Goal: Information Seeking & Learning: Learn about a topic

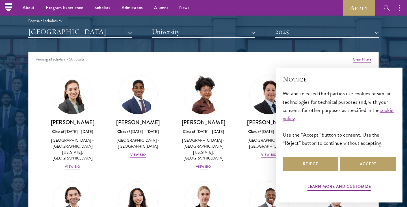
scroll to position [689, 0]
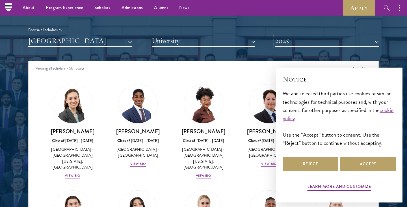
click at [284, 46] on button "2025" at bounding box center [327, 41] width 104 height 12
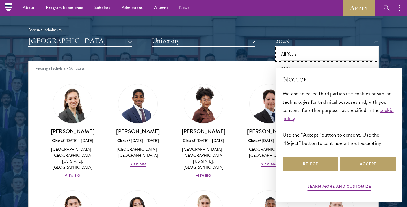
click at [286, 55] on button "All Years" at bounding box center [327, 54] width 100 height 12
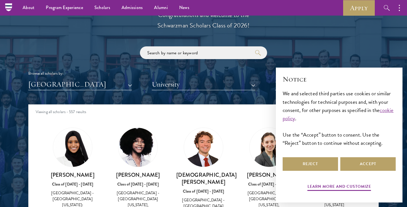
scroll to position [645, 0]
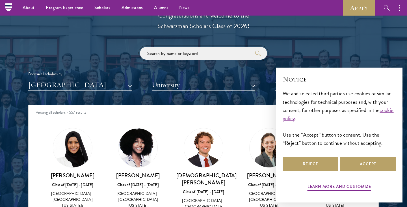
click at [160, 56] on input "search" at bounding box center [203, 53] width 127 height 13
click button "submit" at bounding box center [0, 0] width 0 height 0
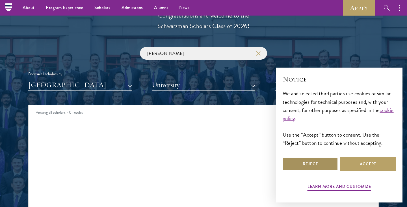
click at [311, 165] on button "Reject" at bounding box center [309, 164] width 55 height 14
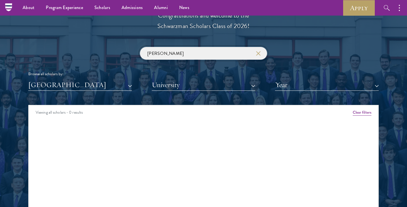
click at [184, 53] on input "[PERSON_NAME]" at bounding box center [203, 53] width 127 height 13
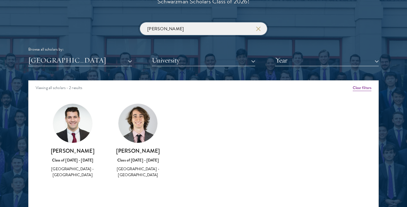
scroll to position [671, 0]
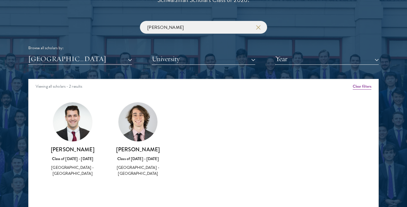
click at [207, 43] on div "[PERSON_NAME] Browse all scholars by: [GEOGRAPHIC_DATA] All Countries and Regio…" at bounding box center [203, 43] width 350 height 44
click at [208, 34] on div "[PERSON_NAME] Browse all scholars by: [GEOGRAPHIC_DATA] All Countries and Regio…" at bounding box center [203, 43] width 350 height 44
click at [208, 30] on input "[PERSON_NAME]" at bounding box center [203, 27] width 127 height 13
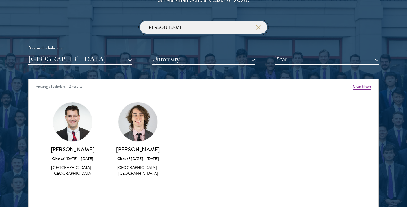
click at [208, 30] on input "[PERSON_NAME]" at bounding box center [203, 27] width 127 height 13
click button "submit" at bounding box center [0, 0] width 0 height 0
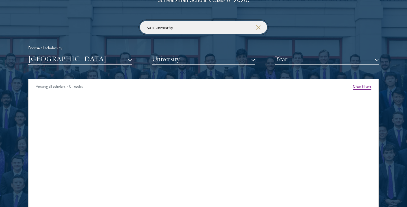
click at [199, 31] on input "yale univesrity" at bounding box center [203, 27] width 127 height 13
click button "submit" at bounding box center [0, 0] width 0 height 0
type input "[GEOGRAPHIC_DATA]"
click button "submit" at bounding box center [0, 0] width 0 height 0
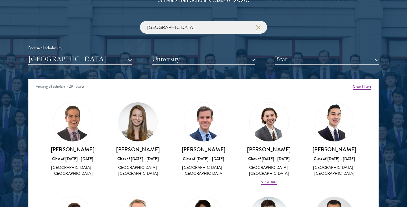
click at [257, 27] on icon "button" at bounding box center [258, 27] width 5 height 5
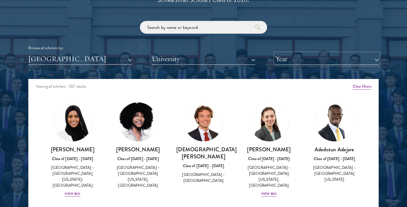
click at [291, 60] on button "Year" at bounding box center [327, 59] width 104 height 12
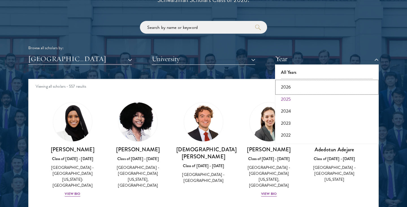
click at [293, 85] on button "2026" at bounding box center [327, 87] width 100 height 12
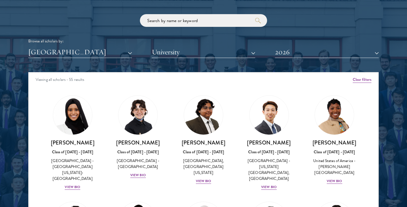
scroll to position [679, 0]
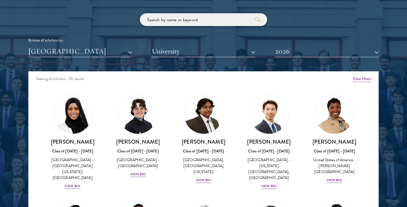
click at [238, 20] on input "search" at bounding box center [203, 19] width 127 height 13
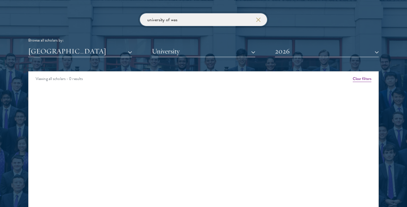
click at [238, 20] on input "university of was" at bounding box center [203, 19] width 127 height 13
click button "submit" at bounding box center [0, 0] width 0 height 0
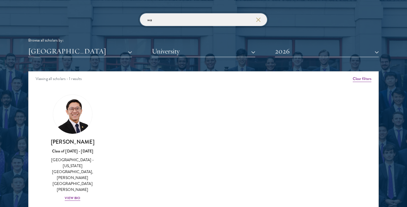
type input "w"
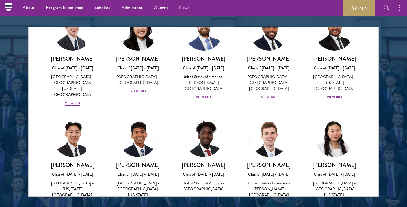
scroll to position [980, 0]
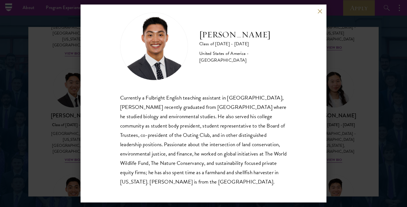
scroll to position [10, 0]
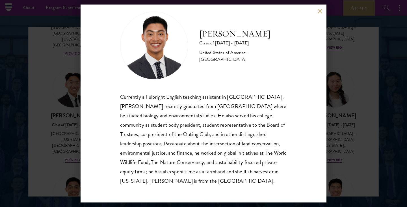
click at [317, 11] on button at bounding box center [319, 11] width 5 height 5
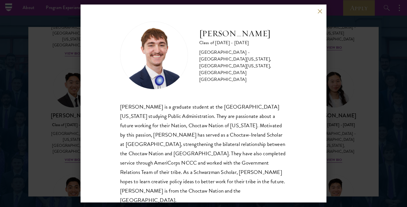
click at [318, 9] on button at bounding box center [319, 11] width 5 height 5
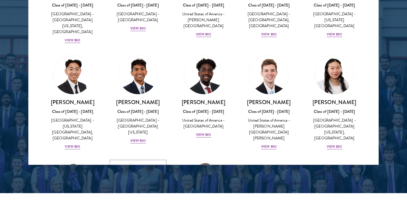
scroll to position [961, 0]
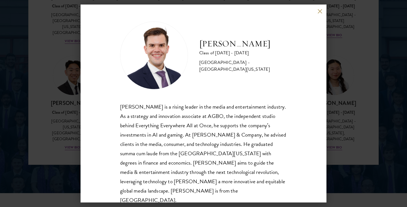
click at [317, 12] on button at bounding box center [319, 11] width 5 height 5
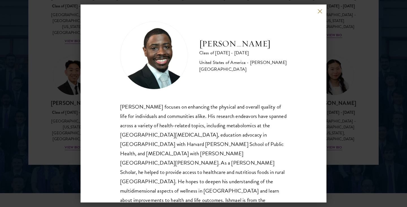
click at [318, 11] on button at bounding box center [319, 11] width 5 height 5
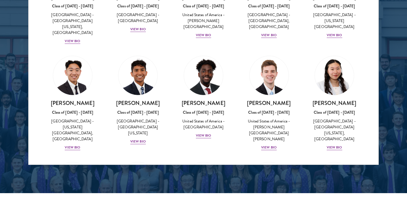
click at [363, 156] on div "[PERSON_NAME] Class of [DATE] - [DATE] [GEOGRAPHIC_DATA] - [GEOGRAPHIC_DATA] Vi…" at bounding box center [334, 203] width 66 height 94
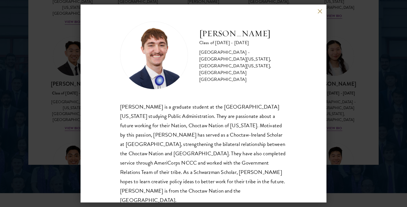
click at [320, 10] on button at bounding box center [319, 11] width 5 height 5
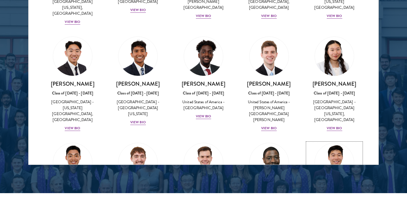
click at [340, 186] on div "[PERSON_NAME] Class of [DATE] - [DATE] [GEOGRAPHIC_DATA] - [GEOGRAPHIC_DATA] Vi…" at bounding box center [334, 205] width 54 height 39
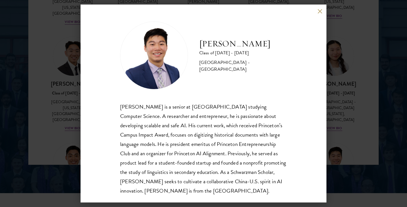
click at [319, 12] on button at bounding box center [319, 11] width 5 height 5
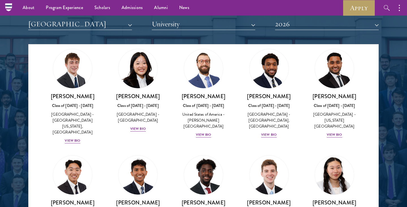
scroll to position [910, 0]
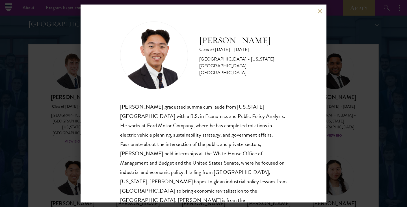
scroll to position [1, 0]
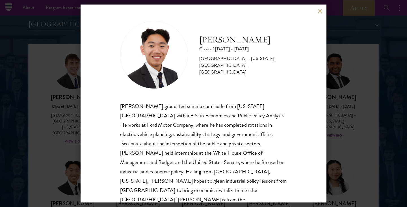
click at [318, 10] on button at bounding box center [319, 11] width 5 height 5
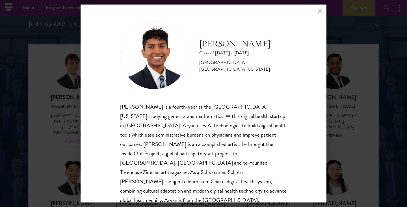
click at [316, 11] on div "[PERSON_NAME] Class of [DATE] - [DATE] [GEOGRAPHIC_DATA] - [GEOGRAPHIC_DATA][US…" at bounding box center [203, 104] width 246 height 198
click at [319, 12] on button at bounding box center [319, 11] width 5 height 5
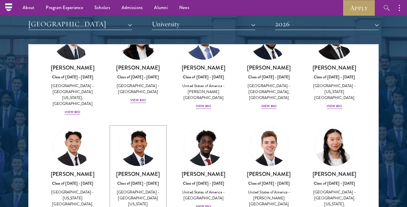
scroll to position [930, 0]
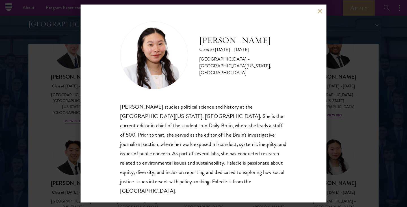
click at [318, 13] on button at bounding box center [319, 11] width 5 height 5
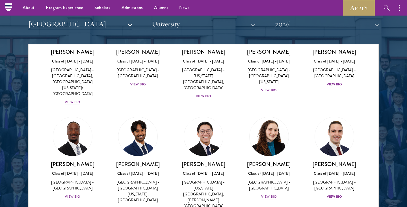
scroll to position [724, 0]
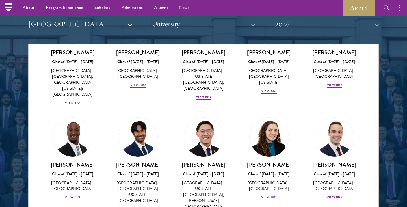
click at [208, 161] on div "[PERSON_NAME] Class of [DATE] - [DATE] [GEOGRAPHIC_DATA] - [US_STATE][GEOGRAPHI…" at bounding box center [203, 192] width 54 height 63
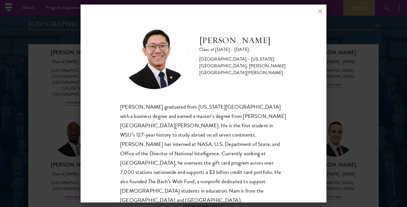
click at [318, 12] on button at bounding box center [319, 11] width 5 height 5
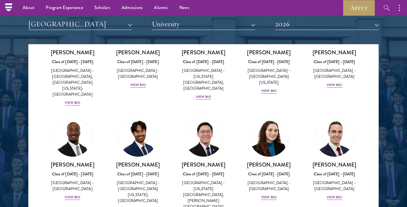
click at [330, 194] on div "View Bio" at bounding box center [335, 196] width 16 height 5
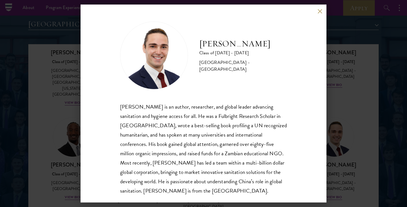
click at [319, 10] on button at bounding box center [319, 11] width 5 height 5
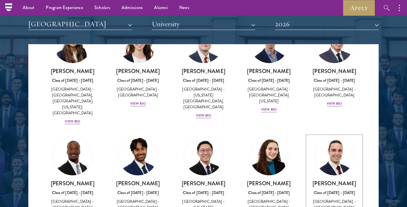
scroll to position [704, 0]
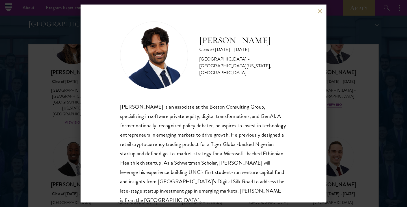
click at [324, 10] on div "[PERSON_NAME] Class of [DATE] - [DATE] [GEOGRAPHIC_DATA] - [GEOGRAPHIC_DATA][US…" at bounding box center [203, 104] width 246 height 198
click at [320, 11] on button at bounding box center [319, 11] width 5 height 5
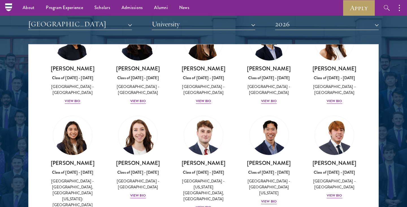
scroll to position [612, 0]
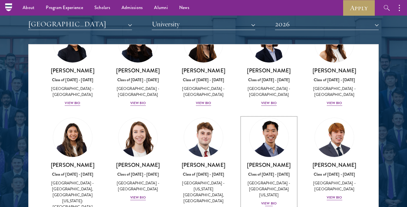
click at [272, 201] on div "View Bio" at bounding box center [269, 203] width 16 height 5
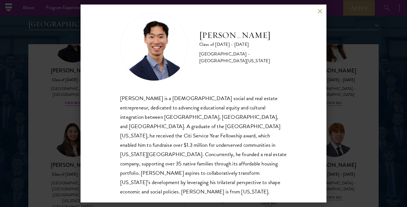
scroll to position [10, 0]
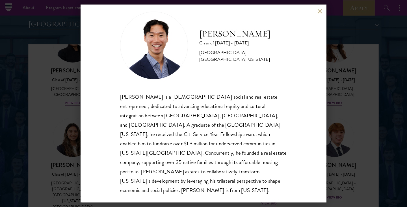
click at [319, 11] on button at bounding box center [319, 11] width 5 height 5
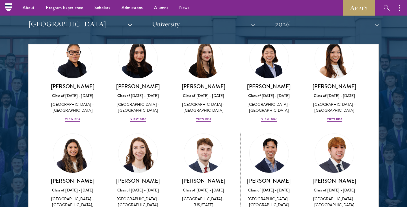
scroll to position [594, 0]
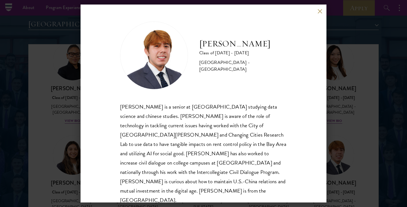
scroll to position [1, 0]
click at [317, 14] on div "[PERSON_NAME] Class of [DATE] - [DATE] [GEOGRAPHIC_DATA] - [GEOGRAPHIC_DATA] [P…" at bounding box center [203, 104] width 246 height 198
click at [318, 10] on button at bounding box center [319, 11] width 5 height 5
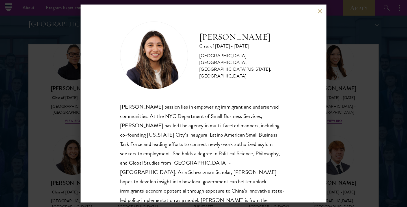
click at [70, 171] on div "[PERSON_NAME] Class of [DATE] - [DATE] [GEOGRAPHIC_DATA] - [GEOGRAPHIC_DATA], […" at bounding box center [203, 103] width 407 height 207
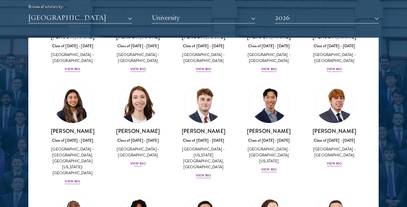
scroll to position [610, 0]
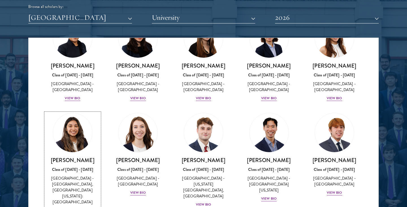
click at [76, 206] on div "View Bio" at bounding box center [73, 210] width 16 height 5
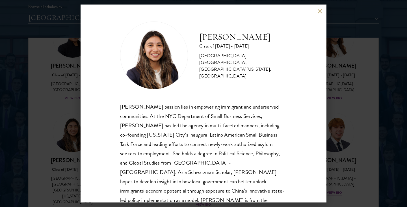
scroll to position [10, 0]
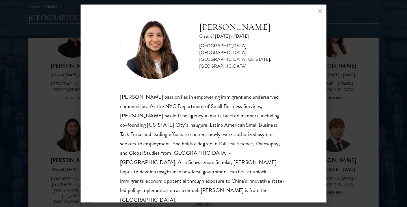
click at [320, 13] on button at bounding box center [319, 11] width 5 height 5
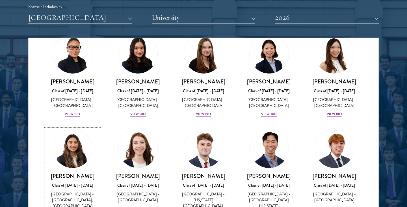
scroll to position [590, 0]
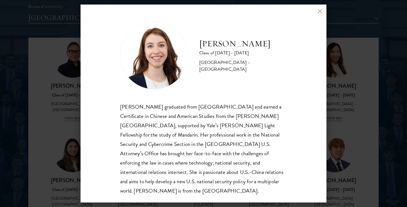
click at [319, 11] on button at bounding box center [319, 11] width 5 height 5
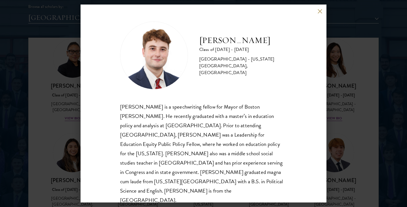
click at [319, 9] on button at bounding box center [319, 11] width 5 height 5
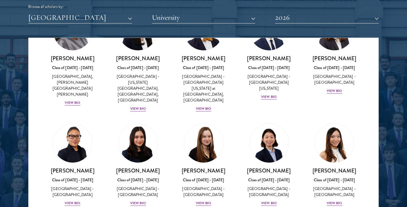
scroll to position [505, 0]
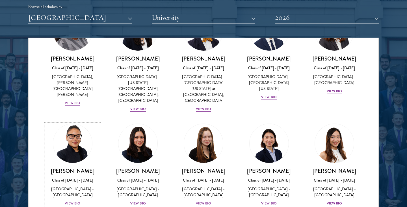
click at [76, 167] on div "[PERSON_NAME] Class of [DATE] - [DATE] [GEOGRAPHIC_DATA] - [GEOGRAPHIC_DATA] Vi…" at bounding box center [72, 186] width 54 height 39
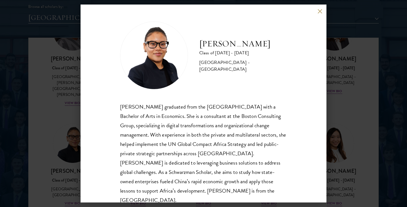
click at [317, 13] on button at bounding box center [319, 11] width 5 height 5
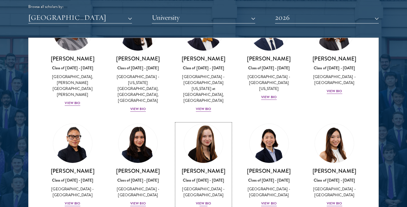
click at [206, 201] on div "View Bio" at bounding box center [204, 203] width 16 height 5
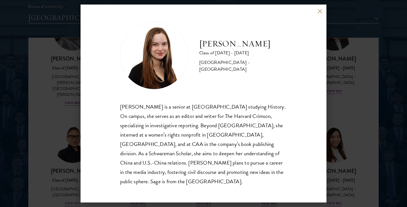
click at [319, 14] on button at bounding box center [319, 11] width 5 height 5
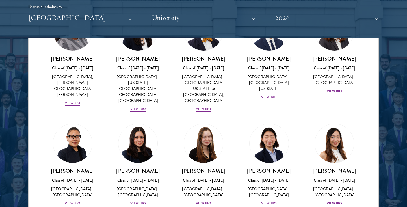
click at [278, 167] on div "[PERSON_NAME] Class of [DATE] - [DATE] [GEOGRAPHIC_DATA] - [GEOGRAPHIC_DATA] Vi…" at bounding box center [269, 186] width 54 height 39
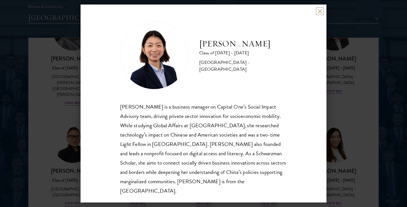
click at [318, 9] on button at bounding box center [319, 11] width 5 height 5
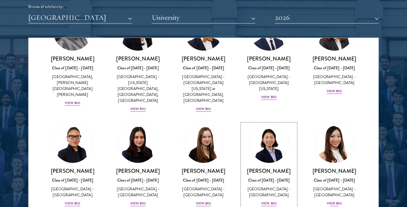
scroll to position [487, 0]
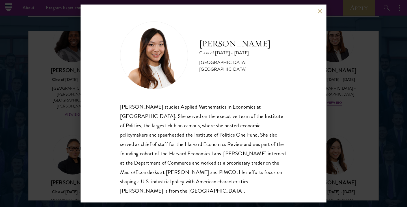
scroll to position [719, 0]
click at [319, 12] on button at bounding box center [319, 11] width 5 height 5
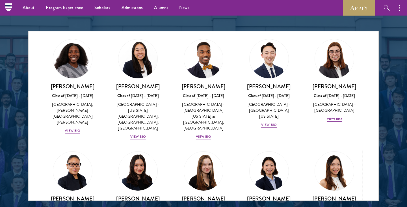
scroll to position [468, 0]
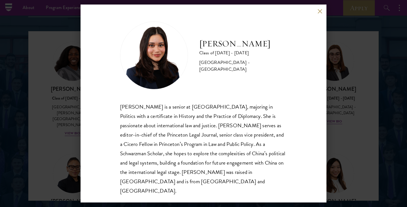
click at [321, 14] on button at bounding box center [319, 11] width 5 height 5
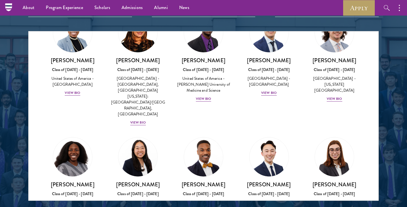
scroll to position [370, 0]
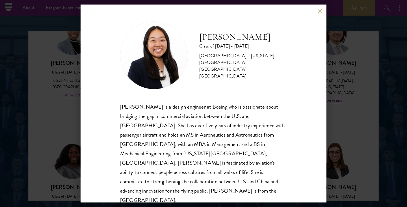
click at [319, 12] on button at bounding box center [319, 11] width 5 height 5
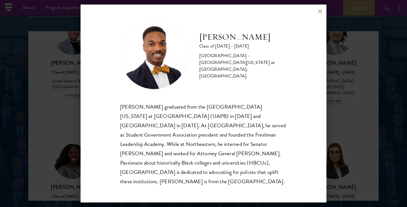
click at [319, 14] on button at bounding box center [319, 11] width 5 height 5
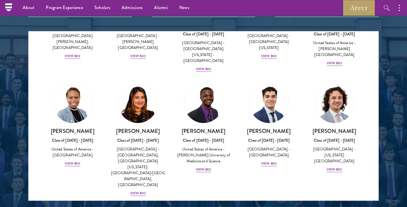
scroll to position [302, 0]
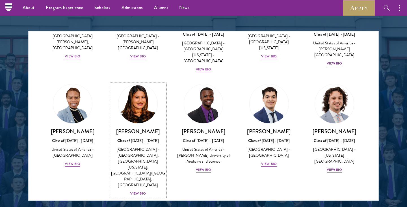
click at [138, 191] on div "View Bio" at bounding box center [138, 193] width 16 height 5
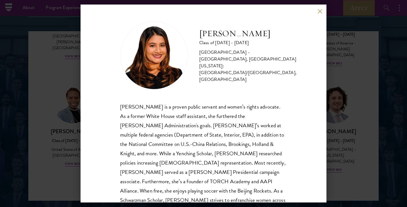
click at [320, 9] on button at bounding box center [319, 11] width 5 height 5
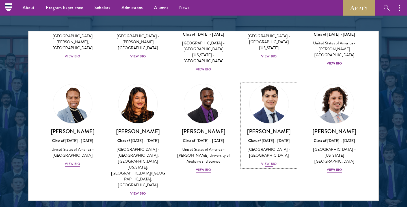
click at [270, 161] on div "View Bio" at bounding box center [269, 163] width 16 height 5
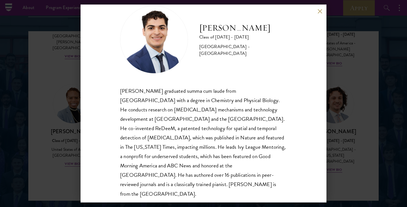
scroll to position [16, 0]
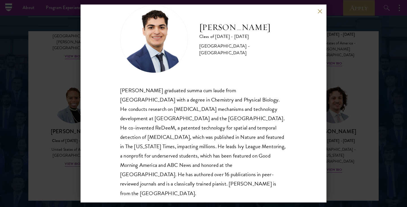
click at [320, 10] on button at bounding box center [319, 11] width 5 height 5
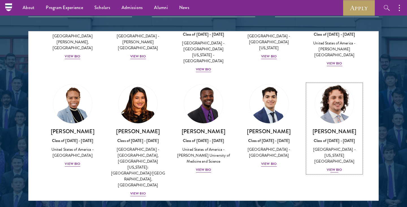
click at [338, 167] on div "View Bio" at bounding box center [335, 169] width 16 height 5
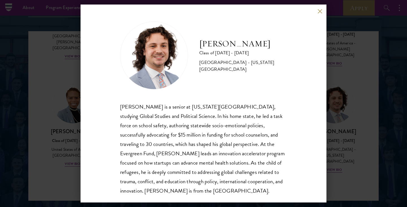
click at [317, 12] on button at bounding box center [319, 11] width 5 height 5
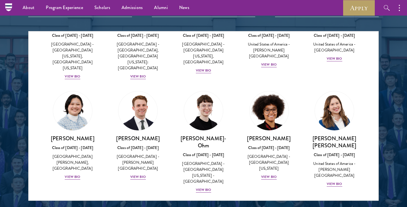
scroll to position [180, 0]
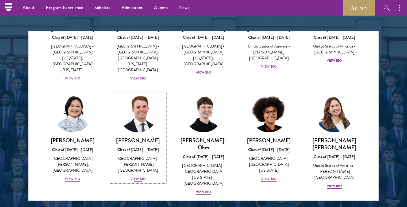
click at [134, 176] on div "View Bio" at bounding box center [138, 178] width 16 height 5
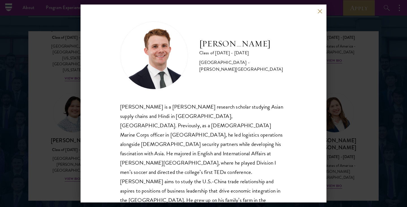
click at [319, 11] on button at bounding box center [319, 11] width 5 height 5
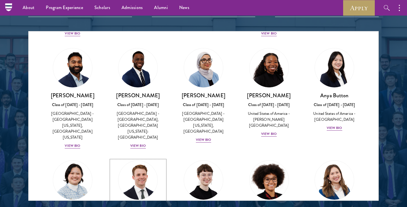
scroll to position [112, 0]
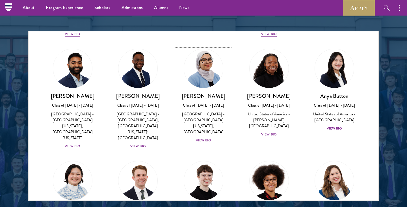
click at [207, 119] on div "[PERSON_NAME] Class of [DATE] - [DATE] [GEOGRAPHIC_DATA] - [GEOGRAPHIC_DATA][US…" at bounding box center [203, 117] width 54 height 51
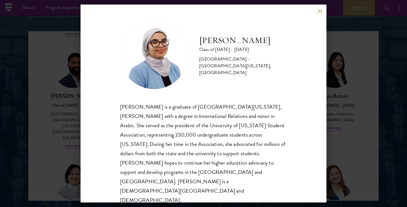
click at [317, 14] on button at bounding box center [319, 11] width 5 height 5
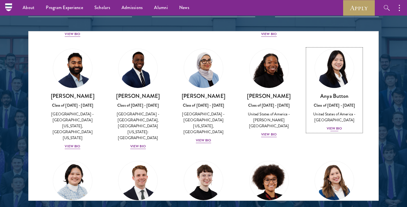
click at [333, 119] on div "Anya Button Class of [DATE] - [DATE] [GEOGRAPHIC_DATA] - [GEOGRAPHIC_DATA] View…" at bounding box center [334, 111] width 54 height 39
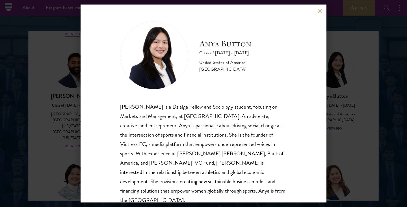
click at [321, 10] on button at bounding box center [319, 11] width 5 height 5
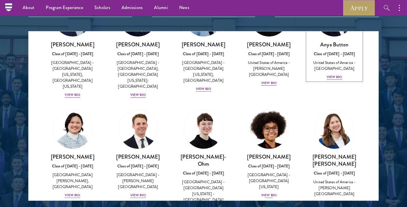
scroll to position [167, 0]
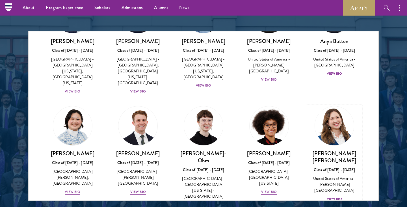
click at [333, 196] on div "View Bio" at bounding box center [335, 198] width 16 height 5
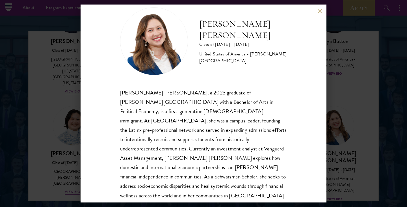
scroll to position [19, 0]
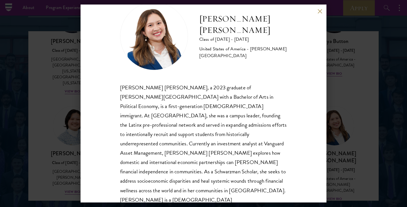
click at [320, 12] on button at bounding box center [319, 11] width 5 height 5
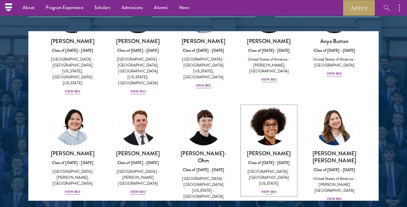
click at [265, 189] on div "View Bio" at bounding box center [269, 191] width 16 height 5
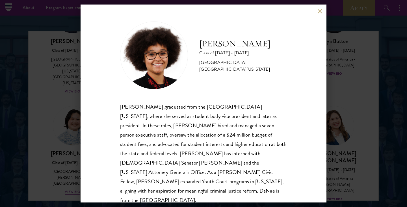
click at [317, 10] on button at bounding box center [319, 11] width 5 height 5
